Goal: Transaction & Acquisition: Download file/media

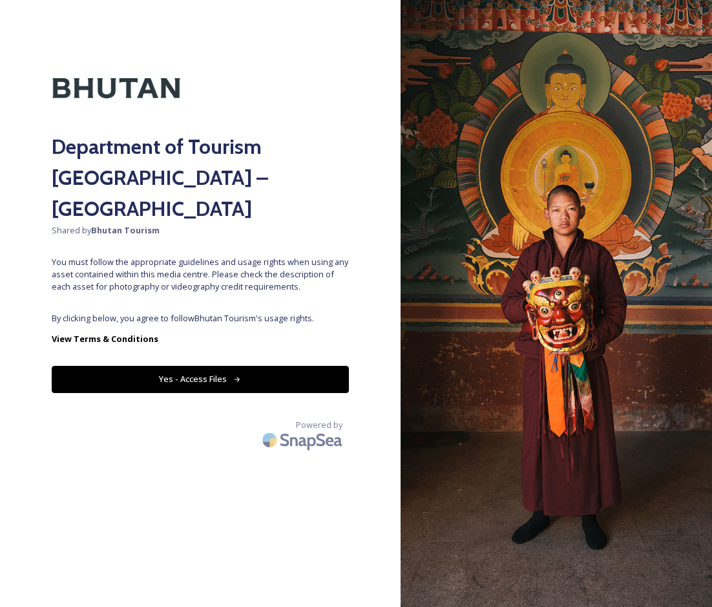
click at [209, 366] on button "Yes - Access Files" at bounding box center [200, 379] width 297 height 26
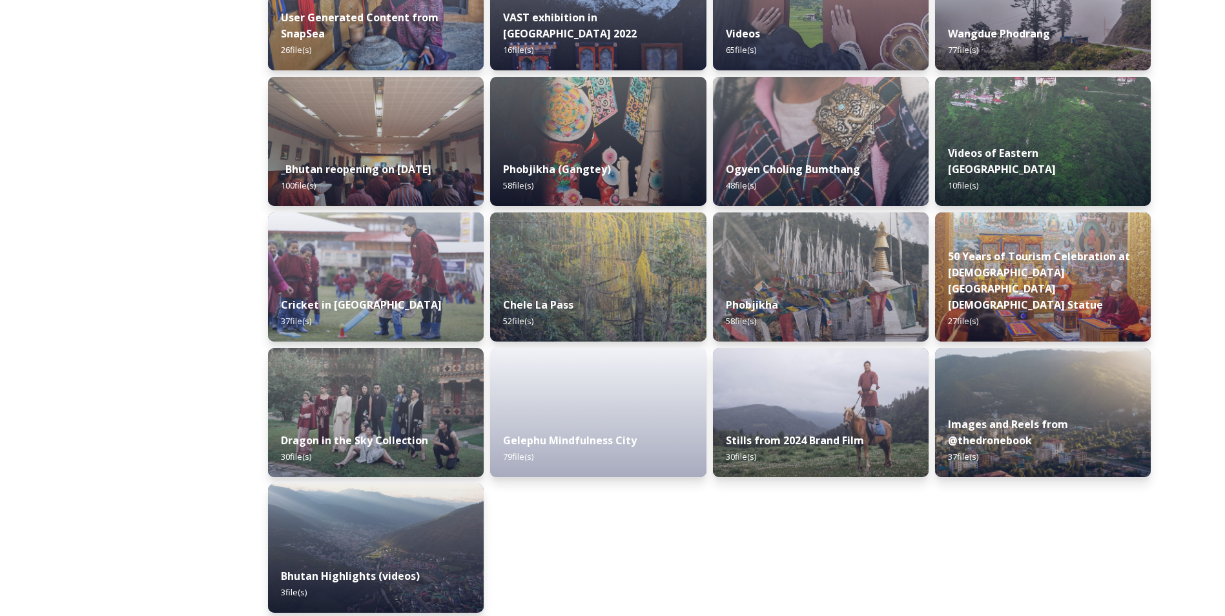
scroll to position [1496, 0]
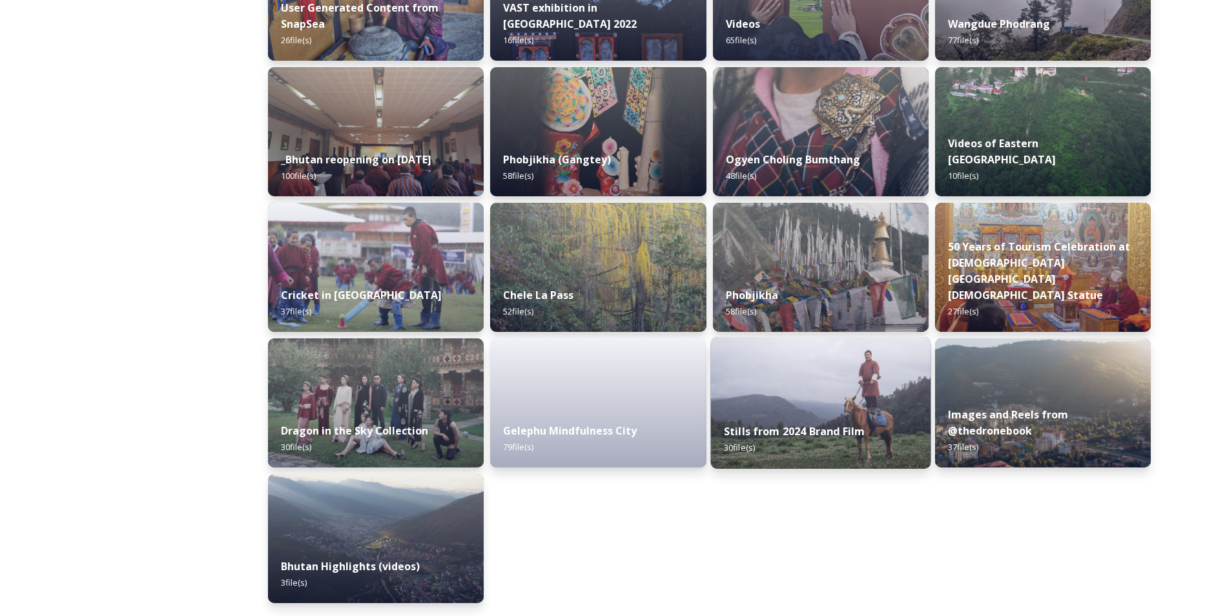
click at [711, 383] on img at bounding box center [821, 403] width 220 height 132
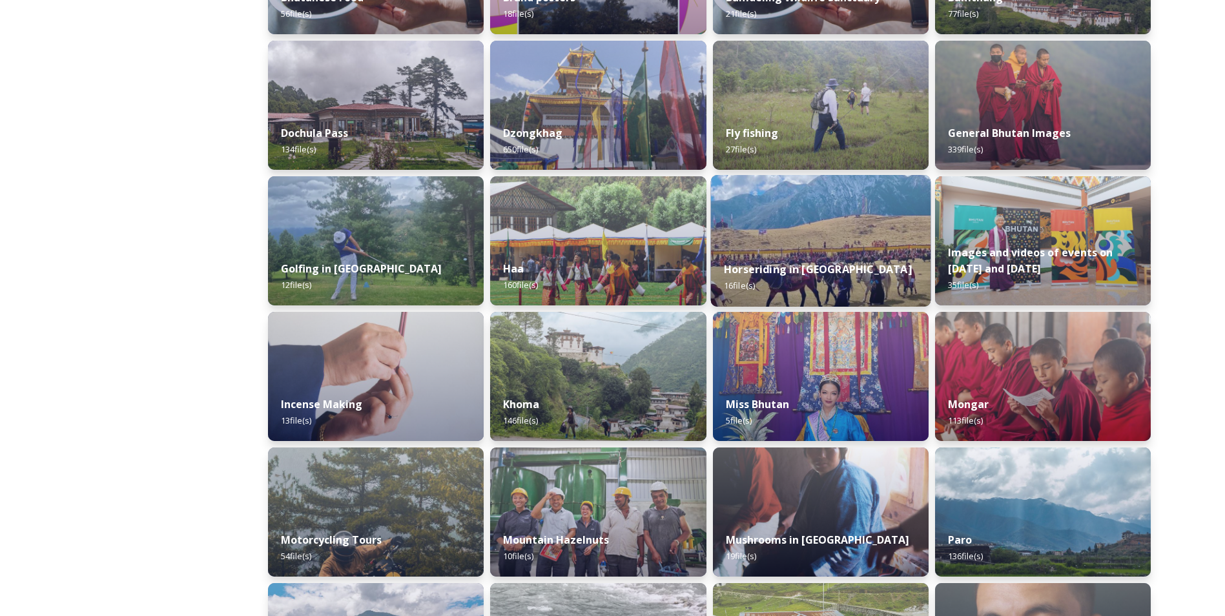
scroll to position [452, 0]
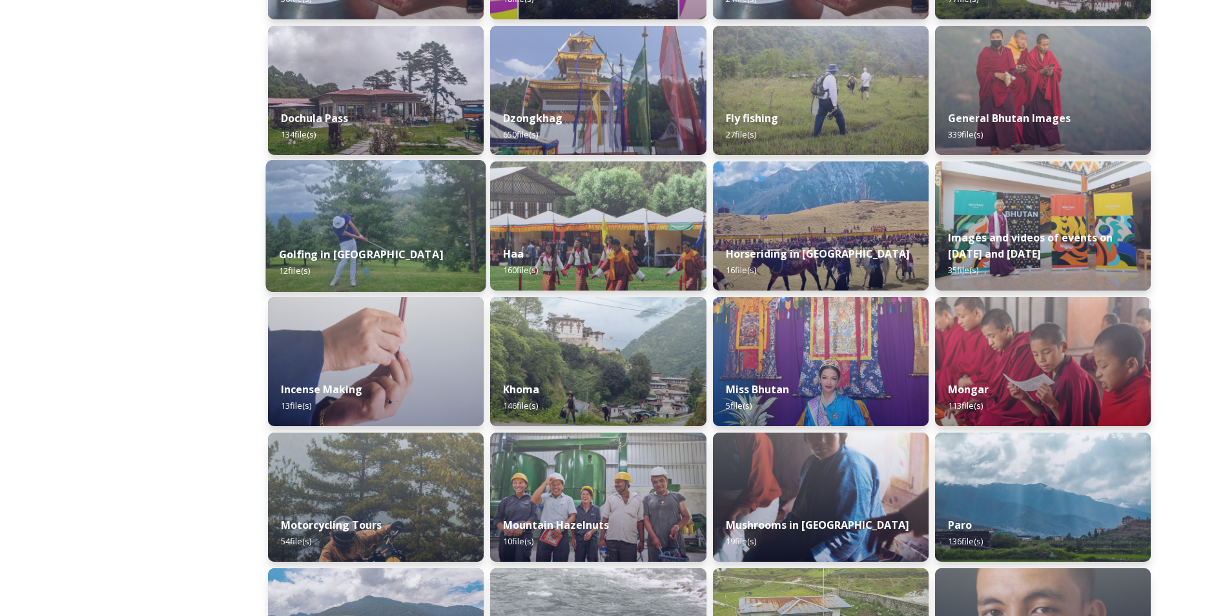
click at [454, 251] on div "Golfing in [GEOGRAPHIC_DATA] 12 file(s)" at bounding box center [376, 262] width 220 height 59
click at [424, 245] on div "Golfing in [GEOGRAPHIC_DATA] 12 file(s)" at bounding box center [376, 262] width 220 height 59
click at [422, 229] on img at bounding box center [376, 226] width 220 height 132
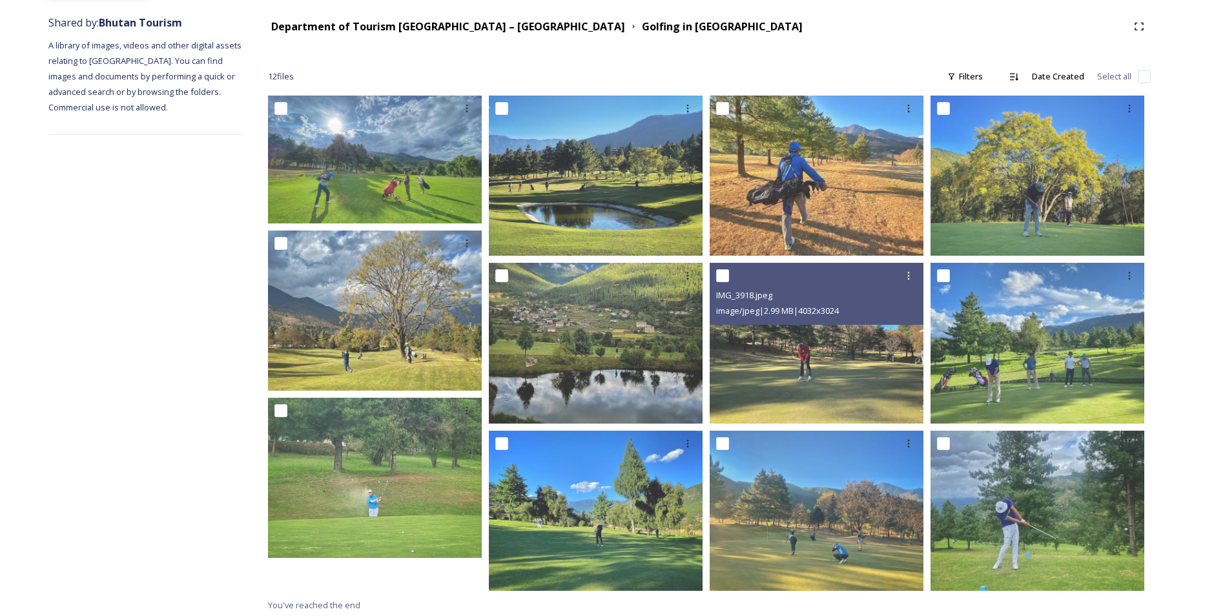
scroll to position [152, 0]
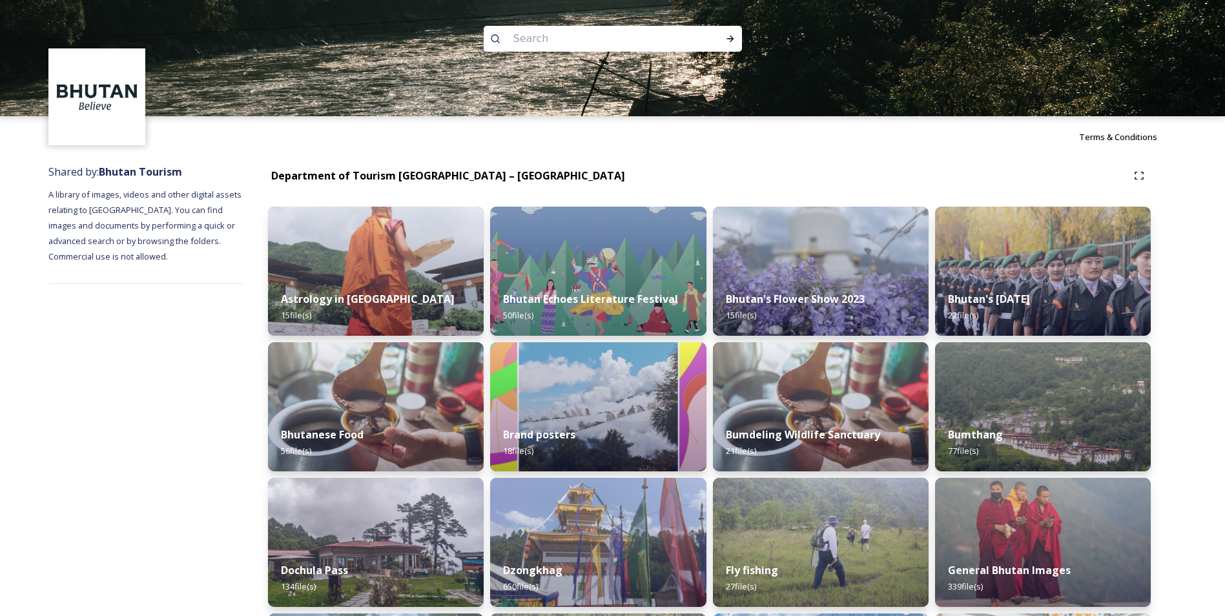
click at [586, 43] on input at bounding box center [595, 39] width 177 height 28
type input "archary"
click at [711, 39] on icon at bounding box center [730, 39] width 10 height 10
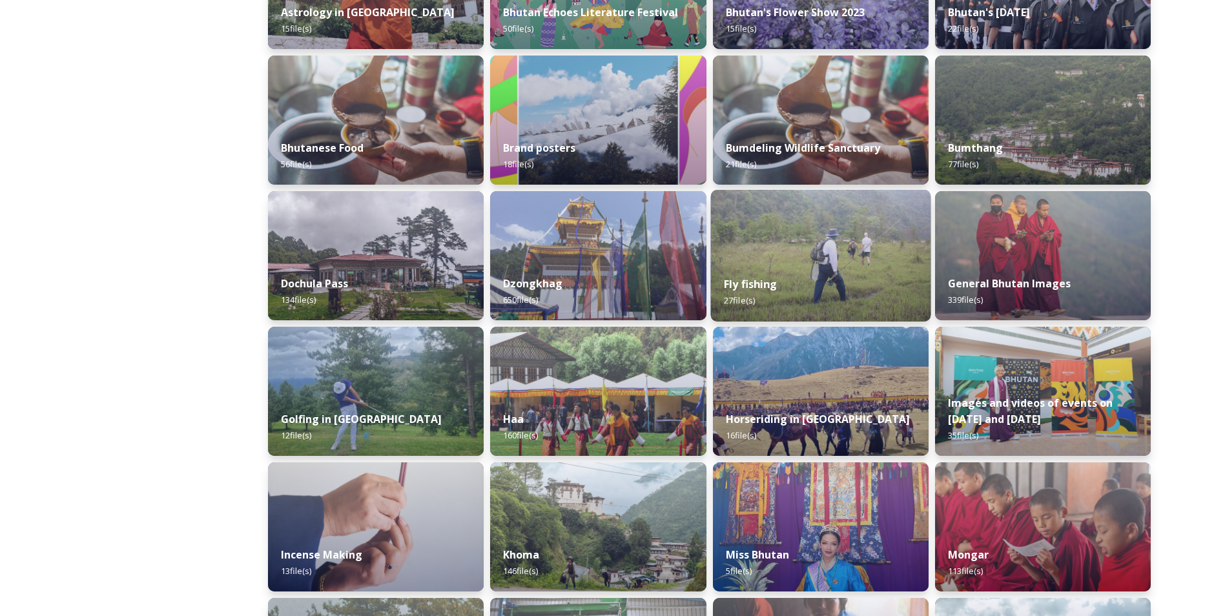
scroll to position [388, 0]
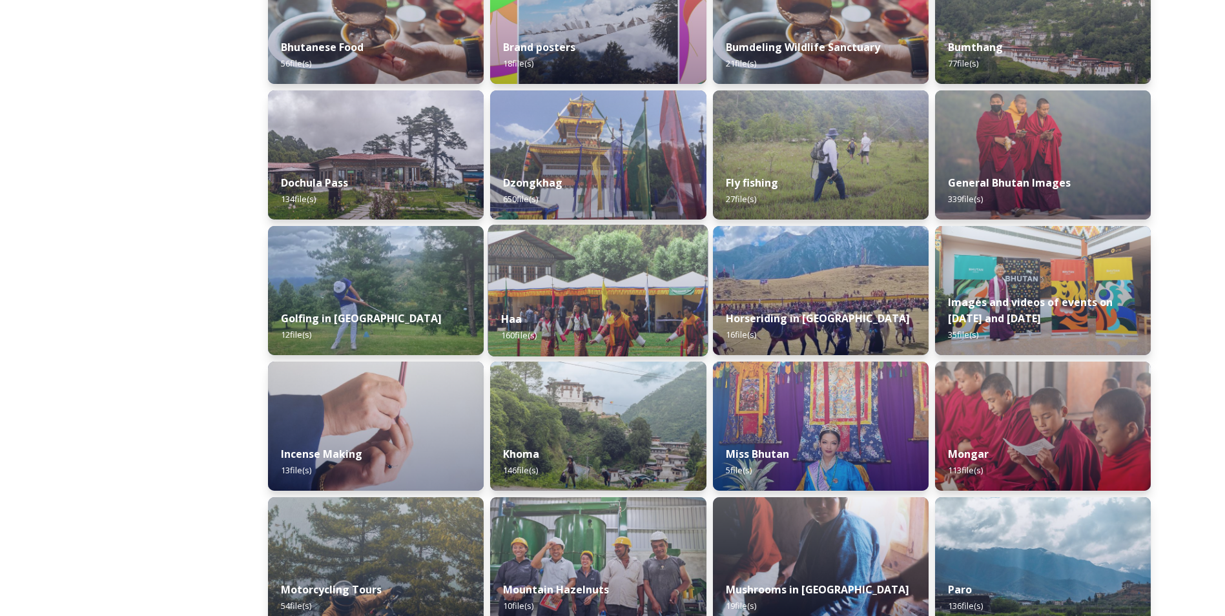
click at [655, 302] on div "Haa 160 file(s)" at bounding box center [598, 327] width 220 height 59
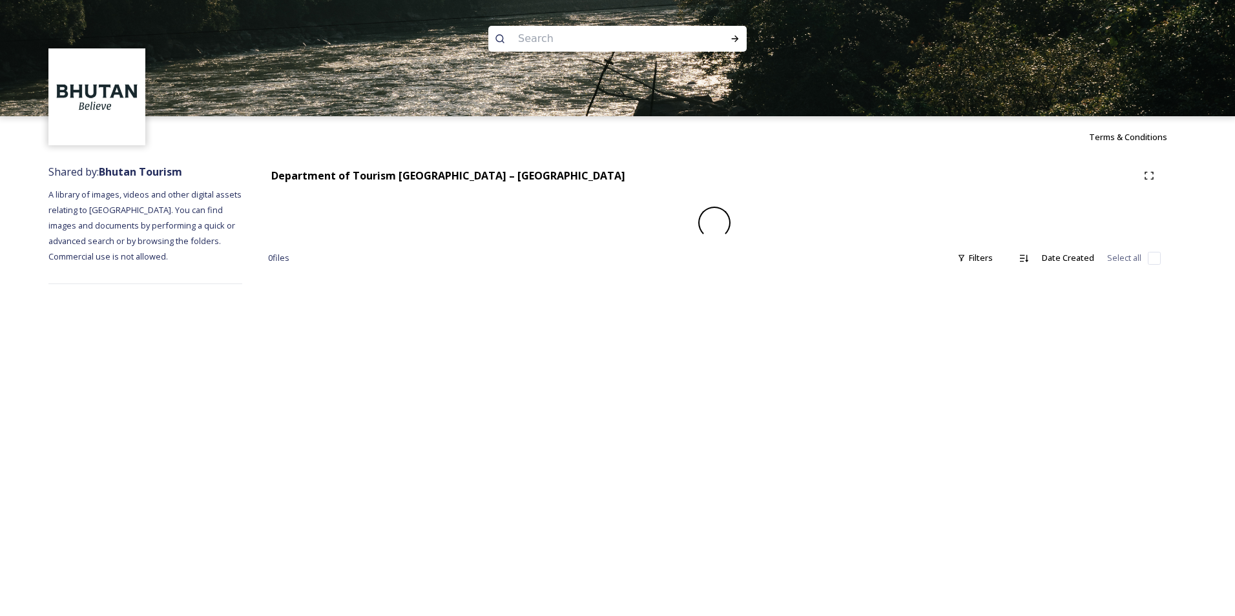
click at [711, 306] on div "Terms & Conditions Shared by: Bhutan Tourism A library of images, videos and ot…" at bounding box center [617, 308] width 1235 height 616
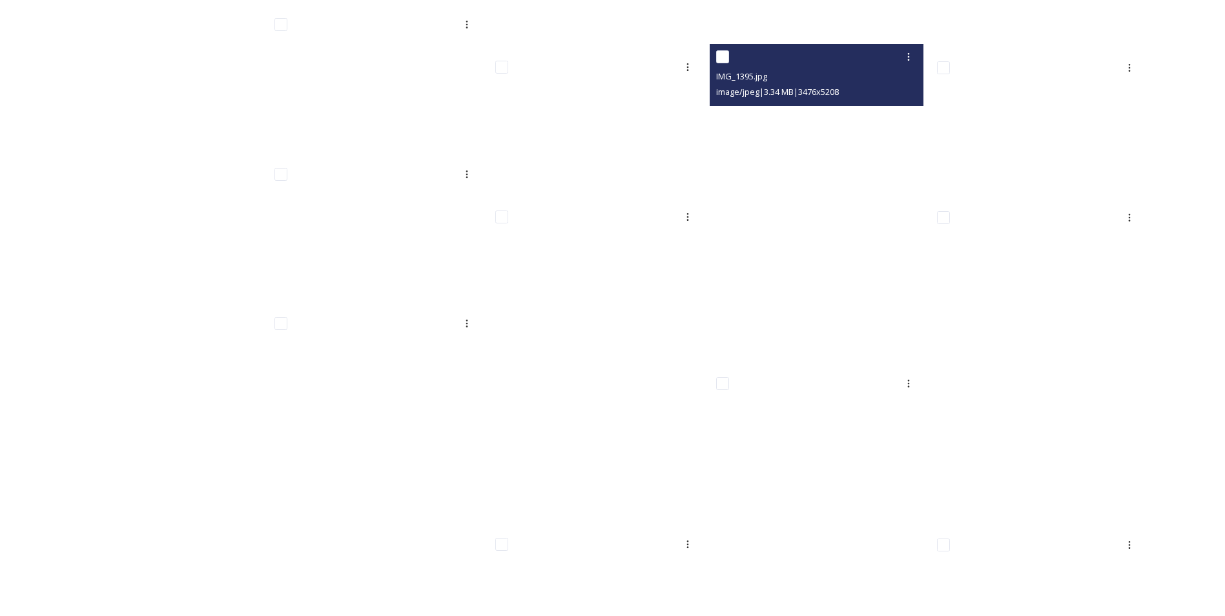
scroll to position [6072, 0]
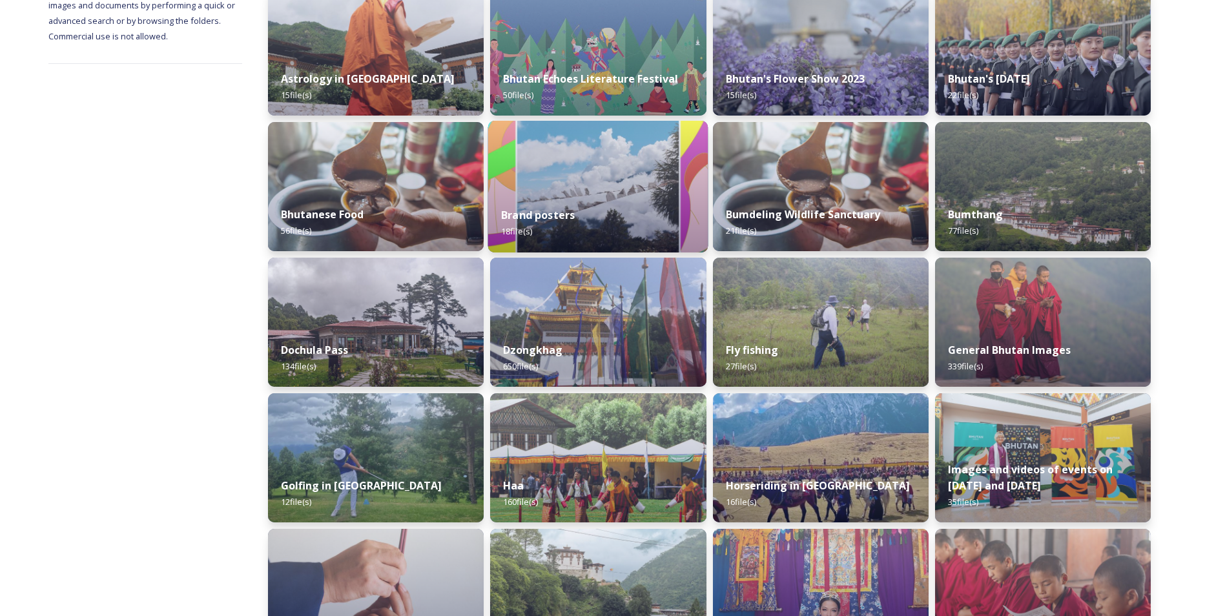
scroll to position [258, 0]
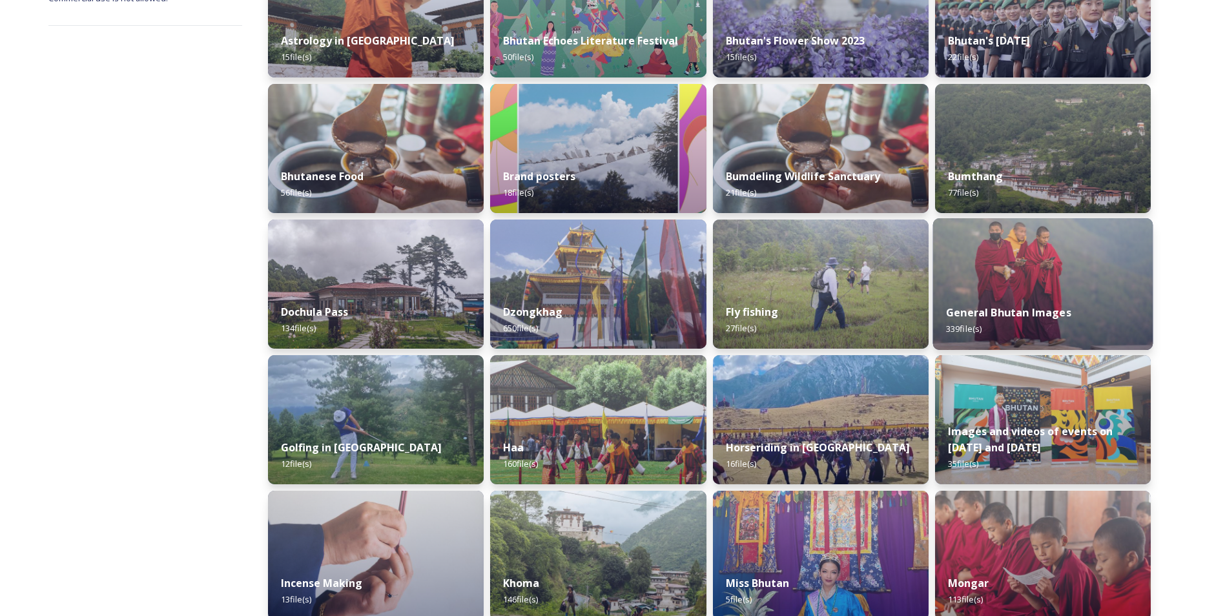
click at [711, 298] on div "General Bhutan Images 339 file(s)" at bounding box center [1043, 320] width 220 height 59
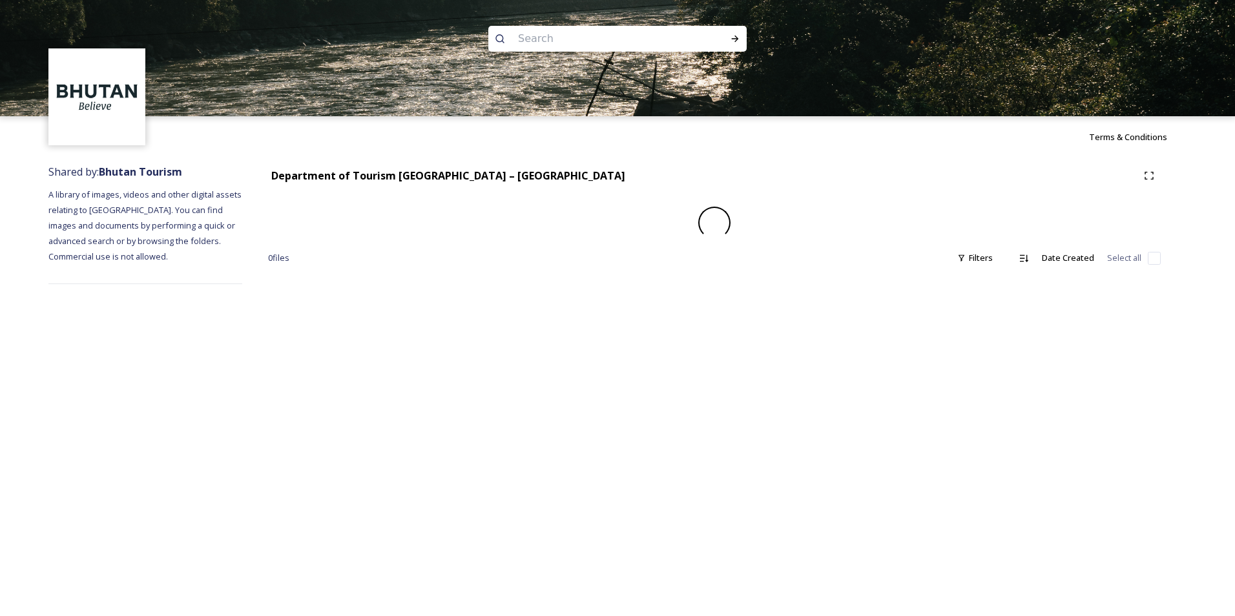
click at [711, 298] on div "Terms & Conditions Shared by: Bhutan Tourism A library of images, videos and ot…" at bounding box center [617, 308] width 1235 height 616
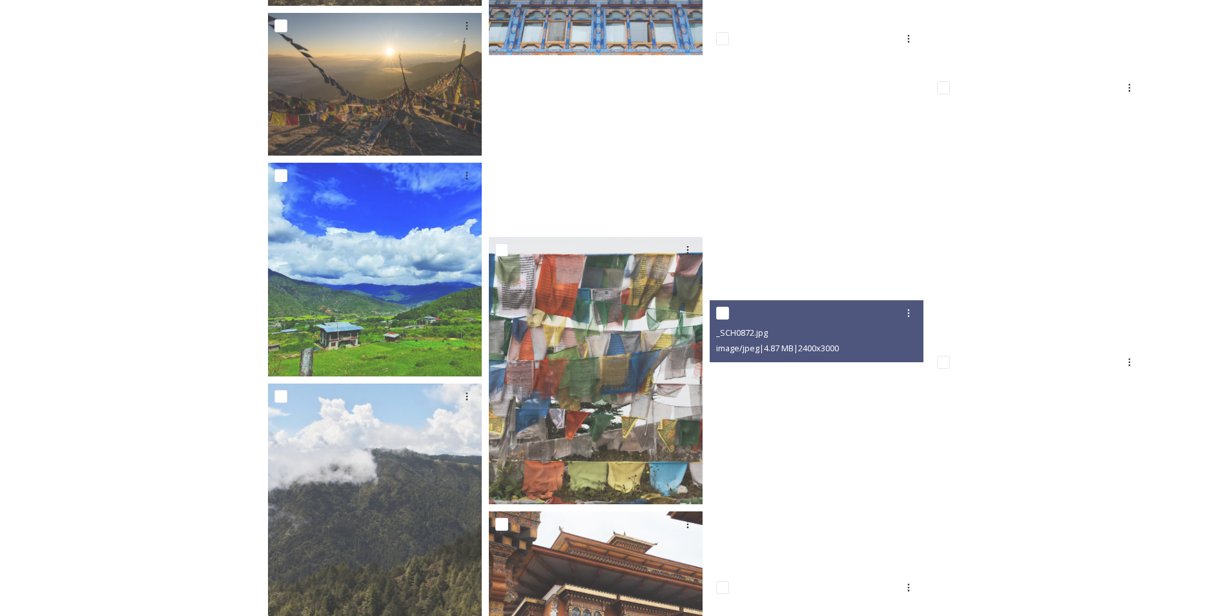
scroll to position [2390, 0]
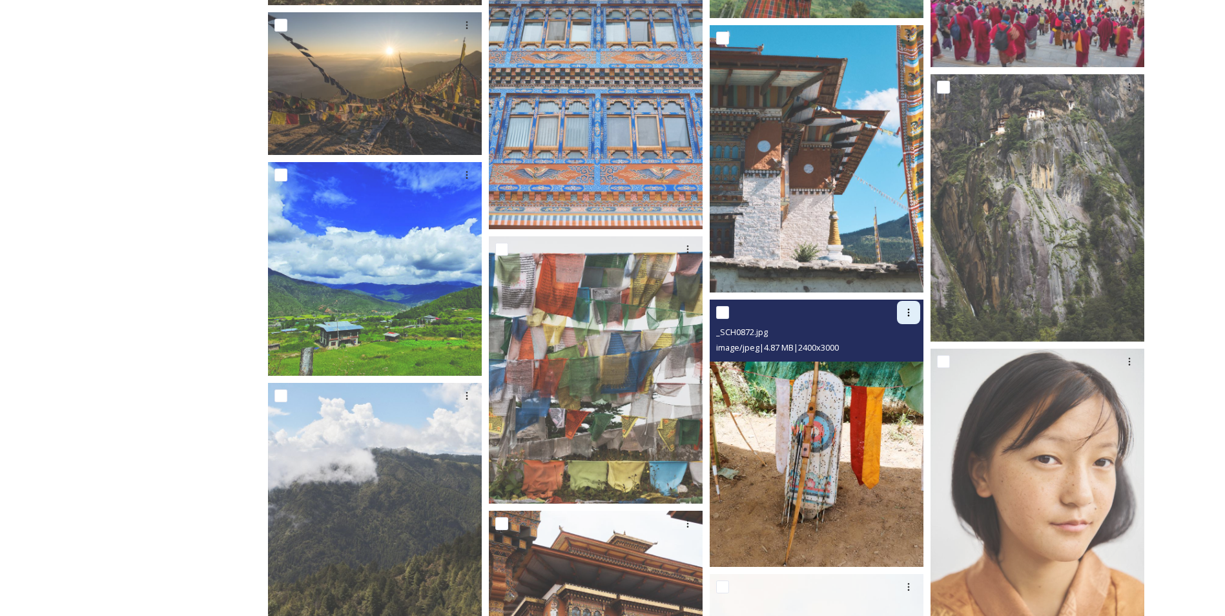
click at [711, 314] on icon at bounding box center [909, 312] width 10 height 10
click at [711, 364] on span "Download" at bounding box center [893, 366] width 39 height 12
